Goal: Transaction & Acquisition: Purchase product/service

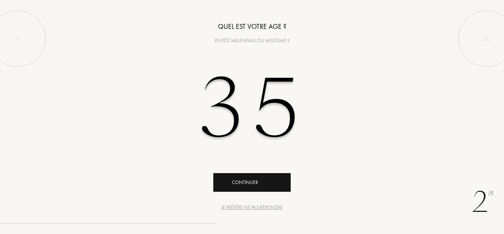
type input "35"
click at [259, 188] on div "Continuer" at bounding box center [251, 182] width 77 height 19
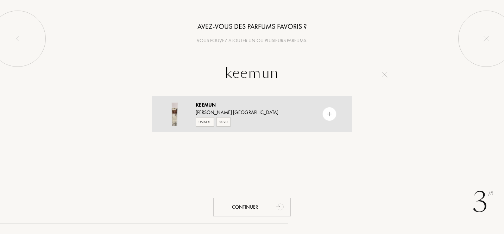
type input "keemun"
click at [264, 106] on div "Keemun" at bounding box center [252, 104] width 112 height 7
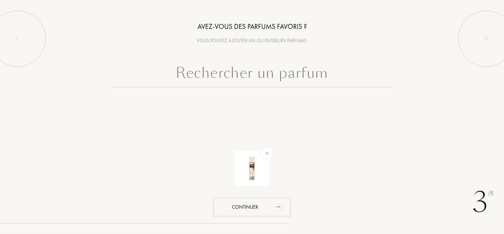
click at [248, 81] on input "text" at bounding box center [252, 74] width 282 height 25
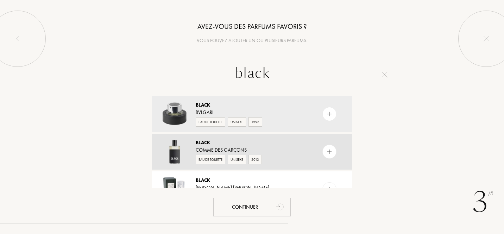
type input "black"
click at [221, 145] on div "Black" at bounding box center [252, 142] width 112 height 7
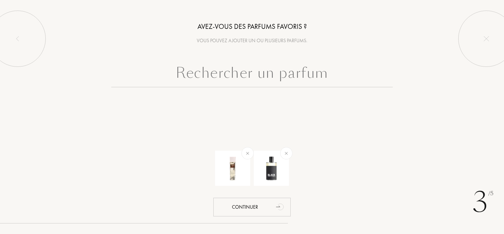
click at [276, 72] on input "text" at bounding box center [252, 74] width 282 height 25
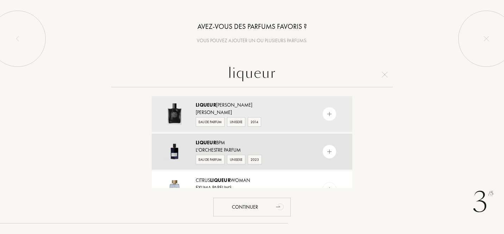
type input "liqueur"
click at [272, 151] on div "L'Orchestre Parfum" at bounding box center [252, 149] width 112 height 7
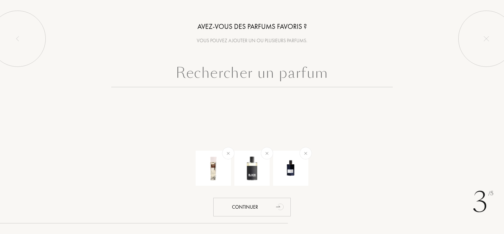
click at [236, 77] on input "text" at bounding box center [252, 74] width 282 height 25
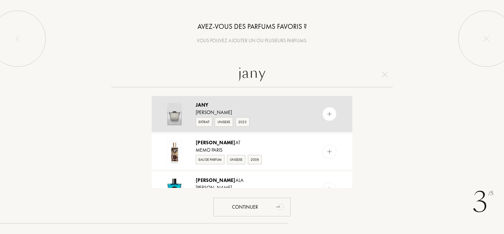
type input "jany"
click at [231, 112] on div "Sora Dora" at bounding box center [252, 112] width 112 height 7
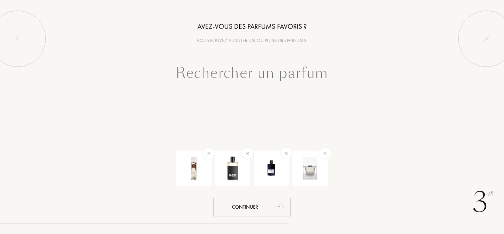
click at [234, 74] on input "text" at bounding box center [252, 74] width 282 height 25
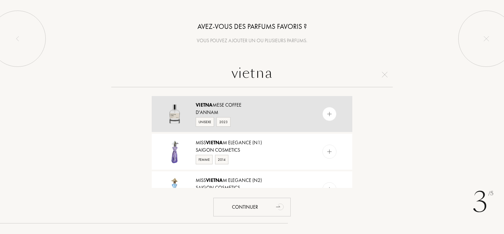
type input "vietna"
click at [247, 109] on div "d'Annam" at bounding box center [252, 112] width 112 height 7
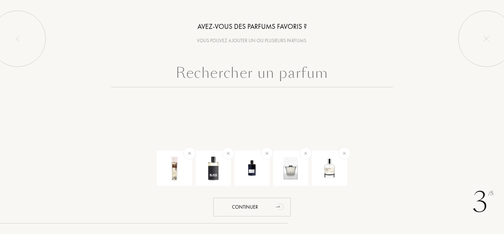
click at [254, 70] on input "text" at bounding box center [252, 74] width 282 height 25
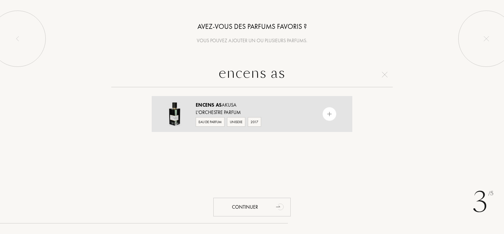
type input "encens as"
click at [264, 109] on div "L'Orchestre Parfum" at bounding box center [252, 112] width 112 height 7
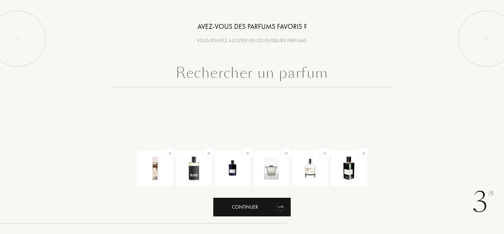
click at [263, 203] on div "Continuer" at bounding box center [251, 207] width 77 height 19
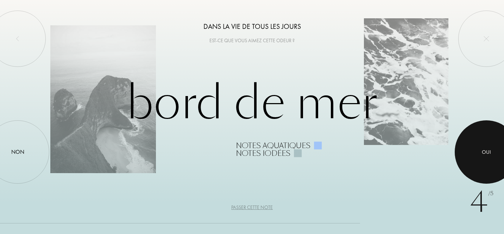
click at [467, 168] on div at bounding box center [486, 151] width 63 height 63
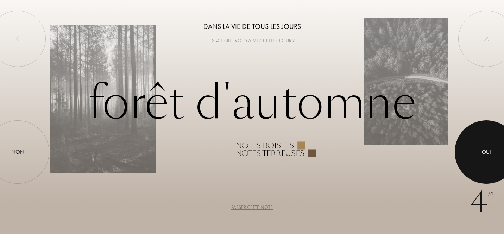
click at [493, 153] on div at bounding box center [486, 151] width 63 height 63
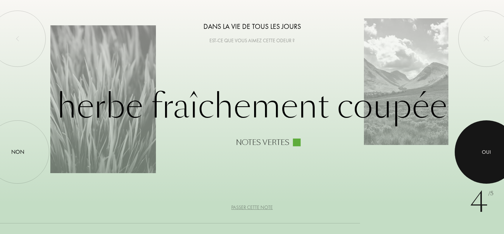
click at [476, 132] on div at bounding box center [486, 151] width 63 height 63
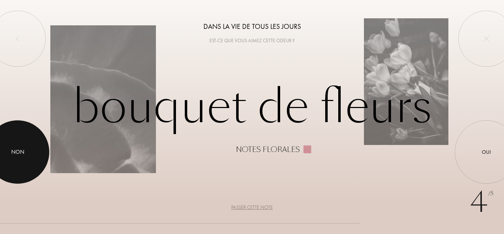
click at [7, 171] on div at bounding box center [17, 151] width 63 height 63
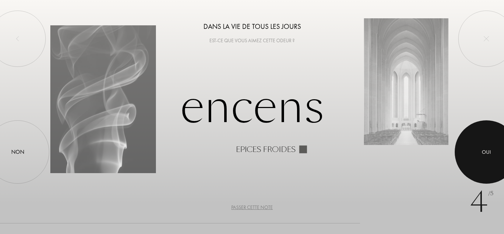
click at [496, 147] on div at bounding box center [486, 151] width 63 height 63
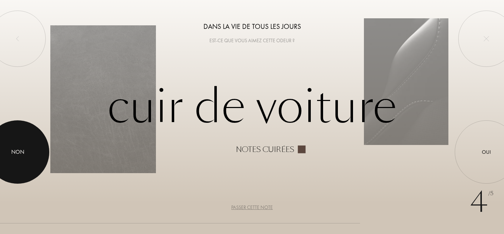
click at [11, 149] on div at bounding box center [17, 151] width 63 height 63
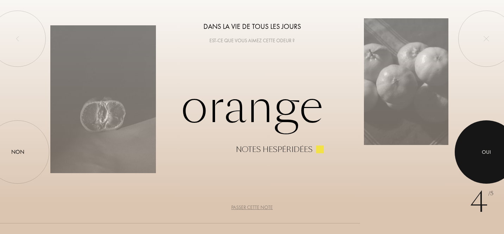
click at [478, 151] on div at bounding box center [486, 151] width 63 height 63
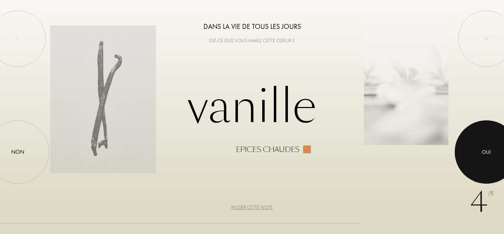
click at [490, 160] on div at bounding box center [486, 151] width 63 height 63
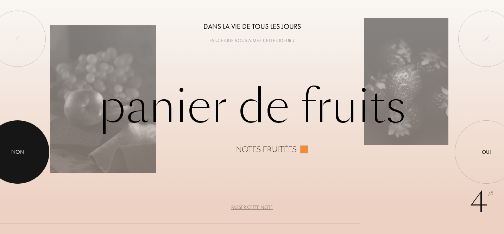
click at [19, 139] on div at bounding box center [17, 151] width 63 height 63
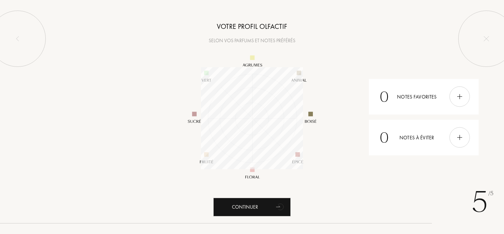
scroll to position [102, 102]
click at [459, 101] on div at bounding box center [459, 97] width 20 height 20
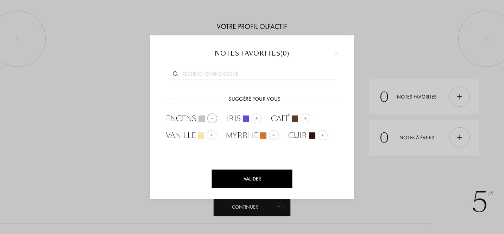
click at [213, 117] on img at bounding box center [212, 118] width 4 height 4
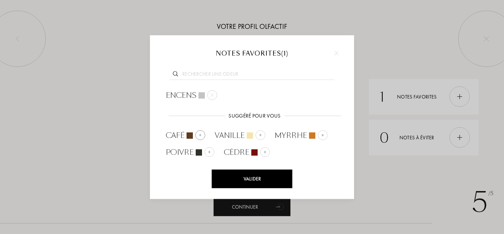
click at [198, 133] on img at bounding box center [200, 135] width 4 height 4
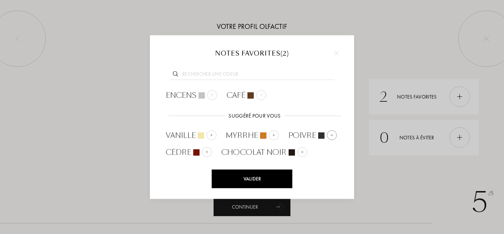
click at [336, 136] on div "Poivre" at bounding box center [312, 135] width 58 height 17
click at [213, 137] on div at bounding box center [212, 135] width 10 height 10
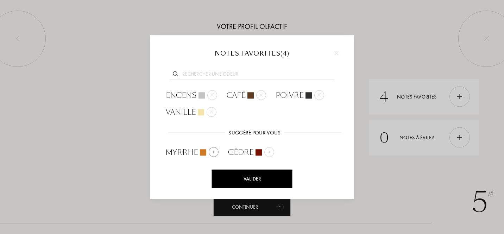
click at [213, 150] on img at bounding box center [214, 152] width 4 height 4
click at [207, 151] on img at bounding box center [207, 152] width 4 height 4
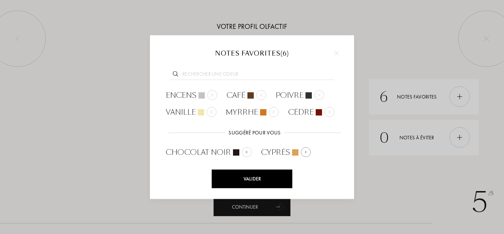
click at [306, 149] on div at bounding box center [306, 152] width 10 height 10
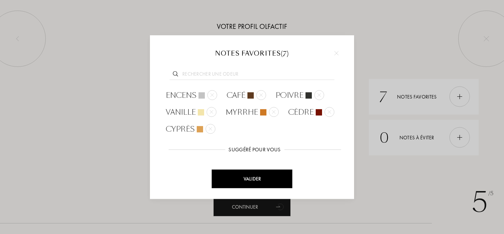
click at [257, 176] on div "Valider" at bounding box center [252, 179] width 81 height 19
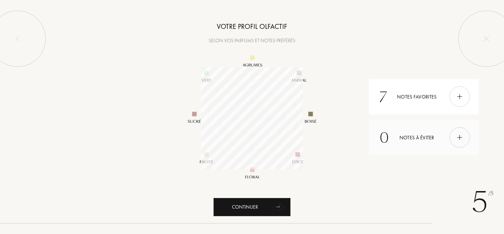
click at [459, 141] on div at bounding box center [459, 137] width 20 height 20
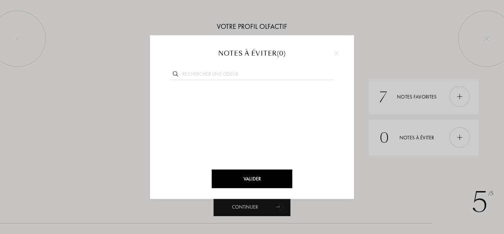
click at [338, 58] on div at bounding box center [336, 53] width 11 height 11
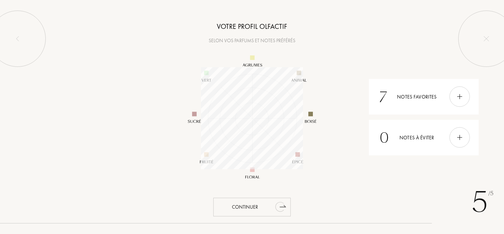
click at [250, 208] on div "Continuer" at bounding box center [251, 207] width 77 height 19
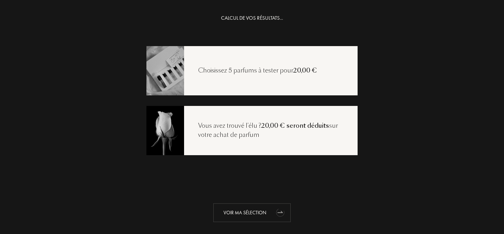
click at [248, 210] on div "Voir ma sélection" at bounding box center [251, 212] width 77 height 19
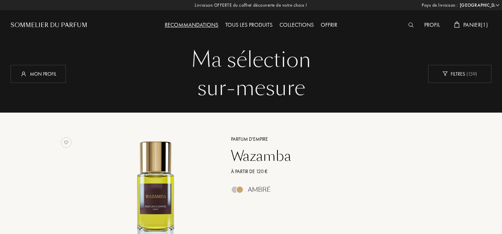
select select "FR"
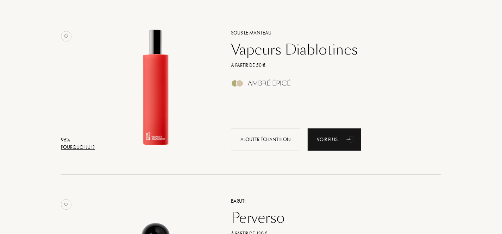
scroll to position [275, 0]
click at [278, 51] on div "Vapeurs Diablotines" at bounding box center [328, 48] width 205 height 17
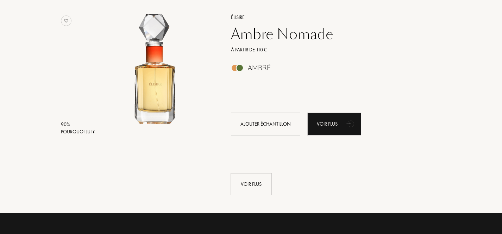
scroll to position [1637, 0]
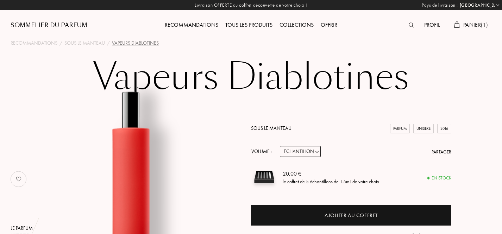
select select "FR"
click at [67, 21] on div "Sommelier du Parfum" at bounding box center [49, 25] width 77 height 8
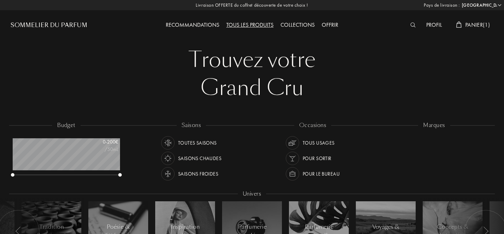
select select "FR"
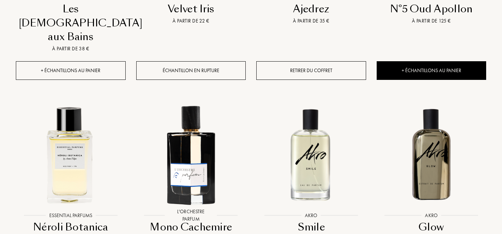
scroll to position [437, 0]
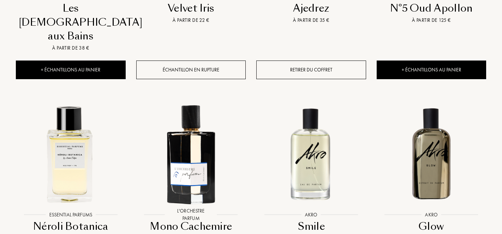
click at [312, 186] on div at bounding box center [311, 160] width 120 height 136
click at [311, 186] on div at bounding box center [311, 160] width 120 height 136
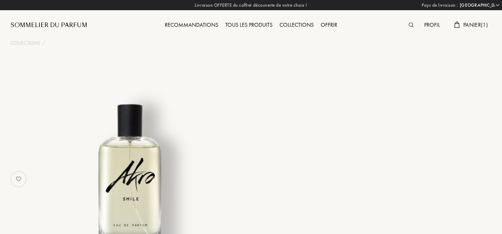
select select "FR"
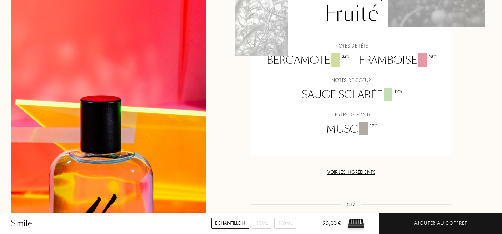
scroll to position [587, 0]
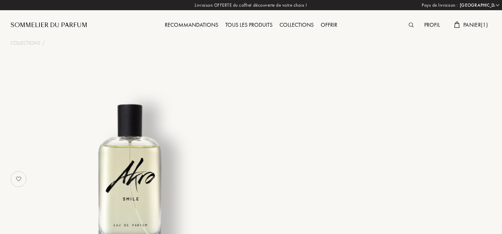
select select "FR"
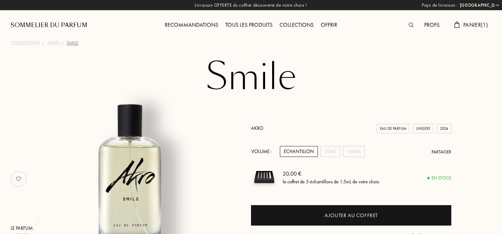
click at [254, 126] on link "Akro" at bounding box center [257, 128] width 12 height 6
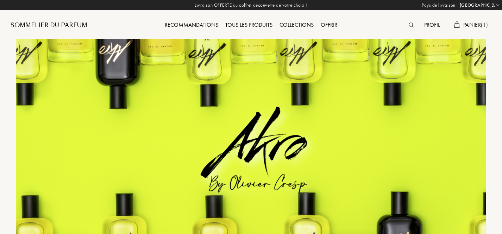
select select "FR"
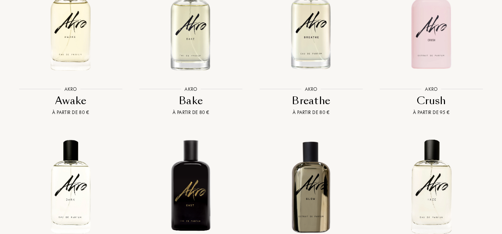
scroll to position [661, 0]
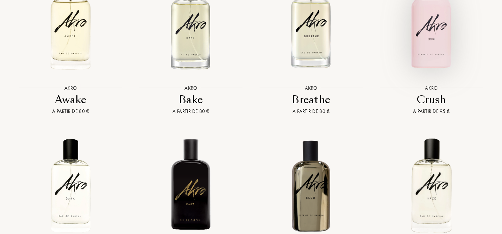
click at [412, 50] on img at bounding box center [431, 23] width 108 height 108
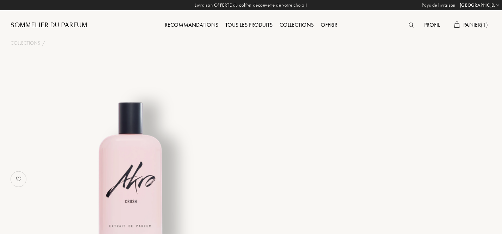
select select "FR"
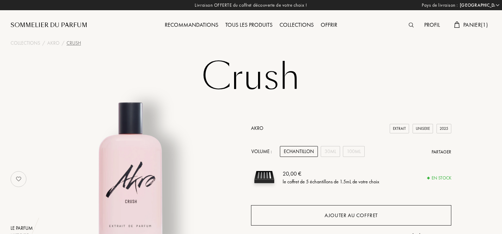
click at [325, 218] on div "Ajouter au coffret" at bounding box center [350, 216] width 53 height 8
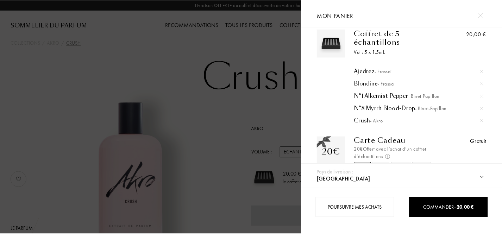
scroll to position [0, 0]
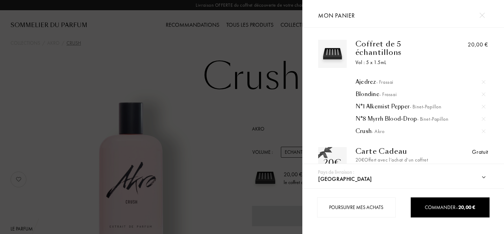
click at [483, 14] on img at bounding box center [481, 15] width 5 height 5
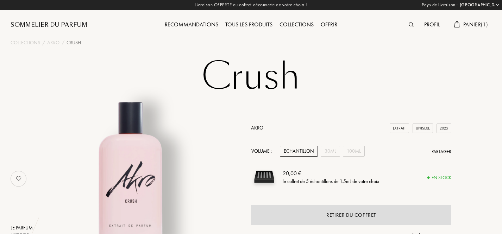
scroll to position [0, 0]
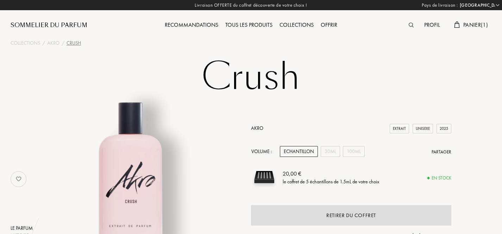
click at [469, 27] on span "Panier ( 1 )" at bounding box center [475, 24] width 25 height 7
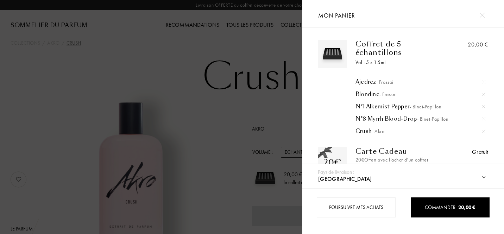
click at [226, 119] on div at bounding box center [151, 117] width 302 height 234
